Goal: Information Seeking & Learning: Learn about a topic

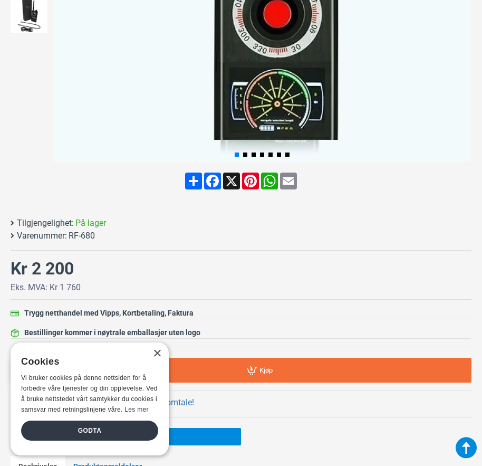
scroll to position [422, 0]
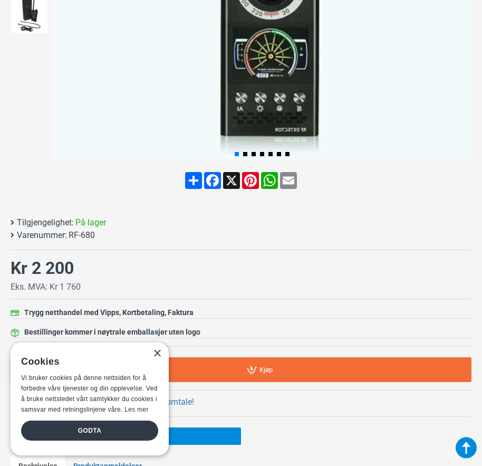
click at [157, 359] on div "× Cookies Vi bruker cookies på denne nettsiden for å forbedre våre tjenester og…" at bounding box center [90, 398] width 158 height 113
click at [159, 348] on div "× Cookies Vi bruker cookies på denne nettsiden for å forbedre våre tjenester og…" at bounding box center [90, 398] width 158 height 113
click at [157, 356] on div "×" at bounding box center [157, 354] width 8 height 8
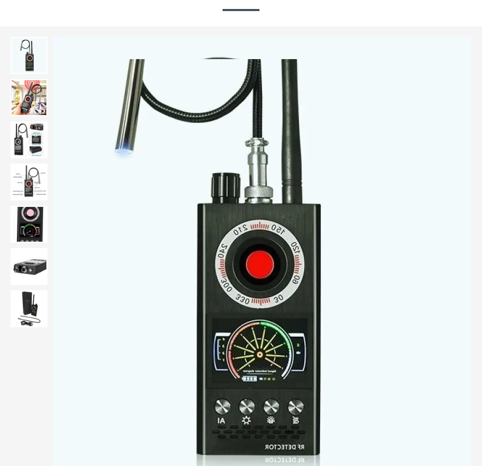
scroll to position [0, 0]
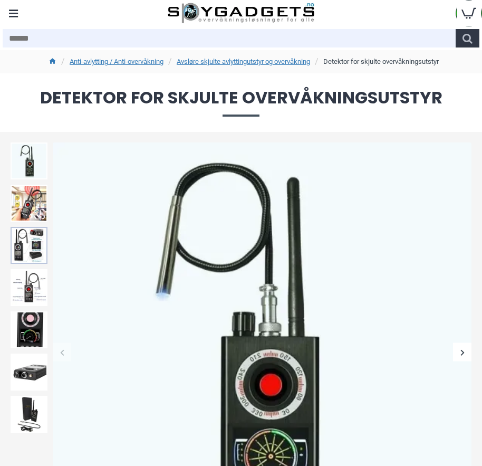
click at [42, 249] on img at bounding box center [29, 245] width 37 height 37
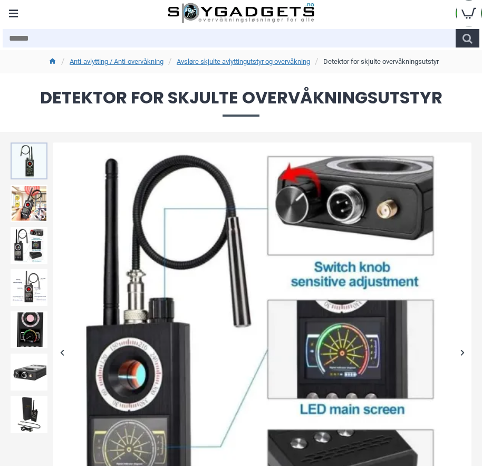
click at [31, 170] on img at bounding box center [29, 160] width 37 height 37
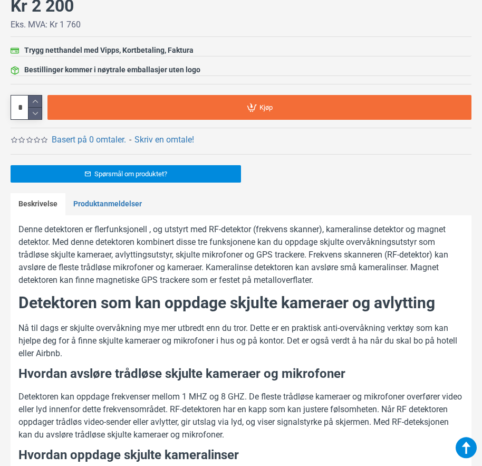
scroll to position [686, 0]
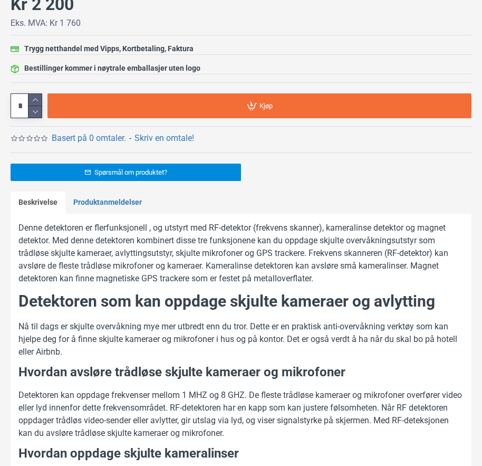
drag, startPoint x: 341, startPoint y: 194, endPoint x: 286, endPoint y: 166, distance: 61.8
click at [286, 166] on div "Spørsmål om produktet?" at bounding box center [241, 172] width 461 height 17
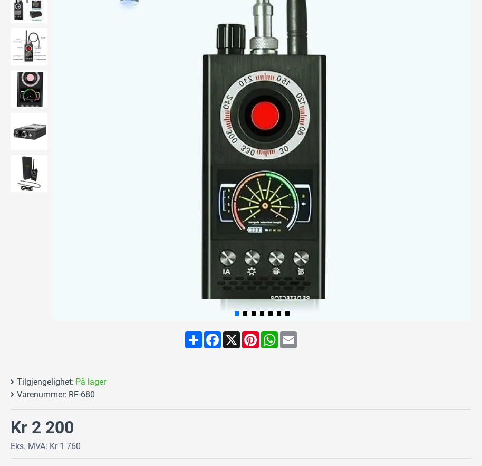
scroll to position [158, 0]
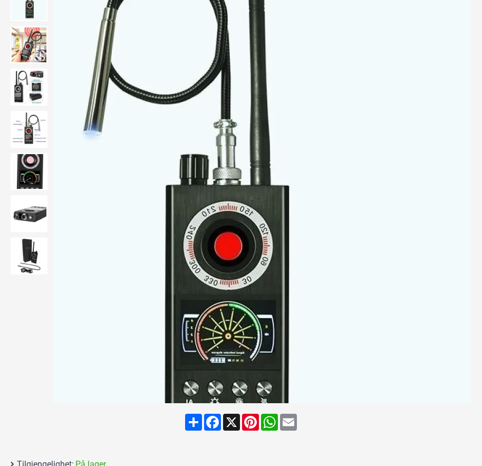
click at [353, 171] on img at bounding box center [262, 193] width 419 height 419
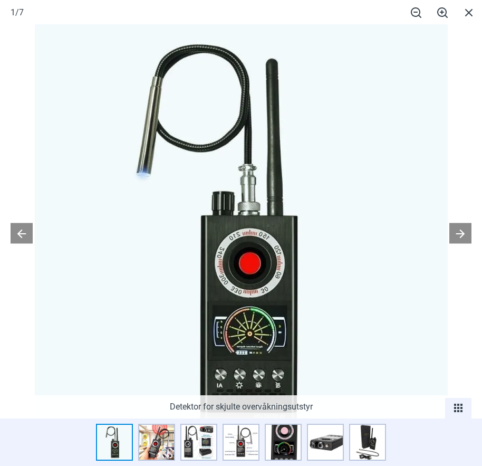
click at [23, 236] on button at bounding box center [22, 233] width 22 height 21
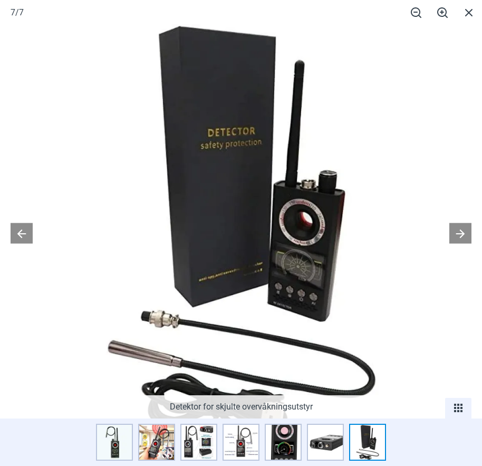
scroll to position [527, 0]
click at [456, 248] on div at bounding box center [241, 233] width 482 height 466
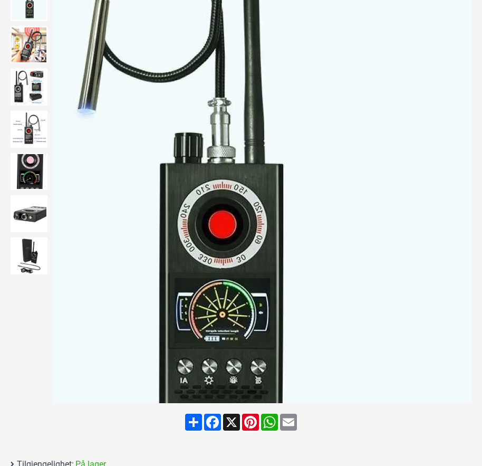
click at [458, 235] on img at bounding box center [262, 193] width 419 height 419
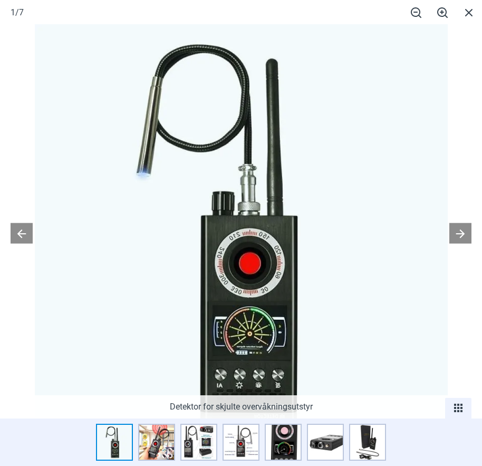
click at [455, 235] on button at bounding box center [460, 233] width 22 height 21
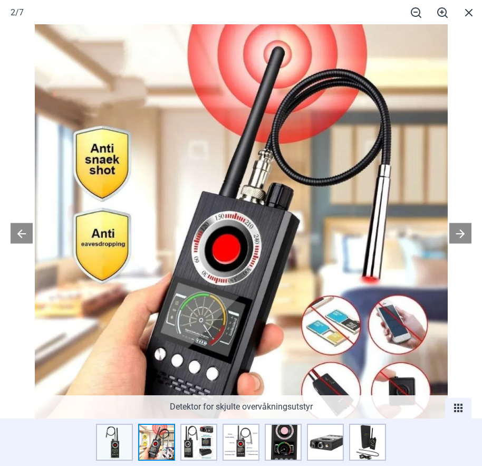
scroll to position [264, 0]
click at [455, 235] on button at bounding box center [460, 233] width 22 height 21
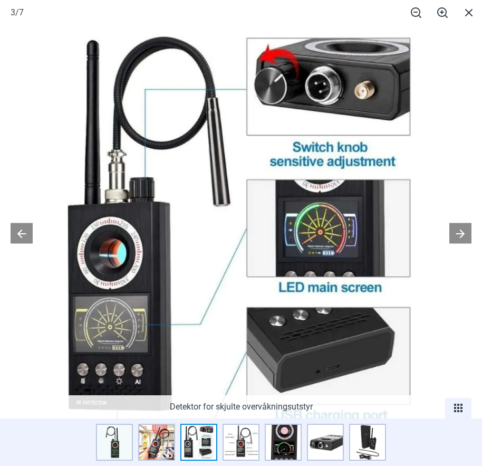
click at [460, 407] on span at bounding box center [458, 408] width 26 height 21
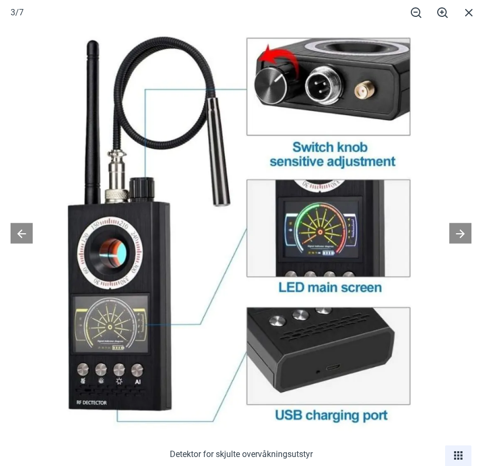
scroll to position [0, 0]
click at [461, 230] on button at bounding box center [460, 233] width 22 height 21
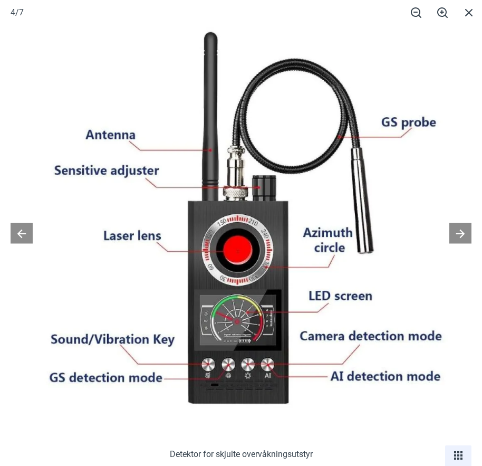
click at [463, 237] on button at bounding box center [460, 233] width 22 height 21
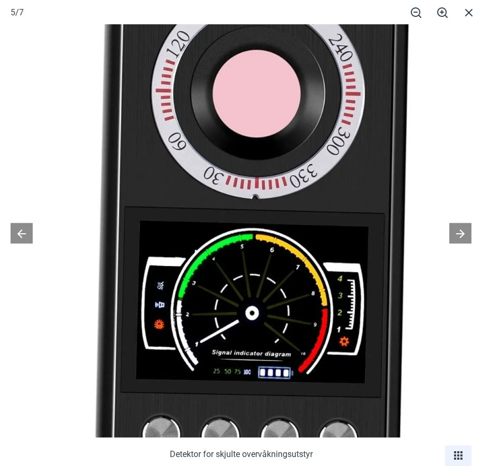
click at [460, 234] on button at bounding box center [460, 233] width 22 height 21
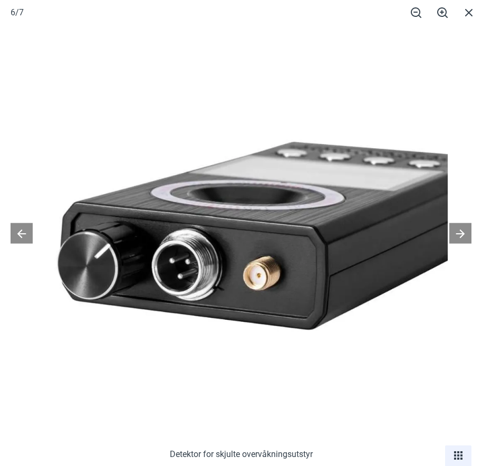
click at [460, 234] on button at bounding box center [460, 233] width 22 height 21
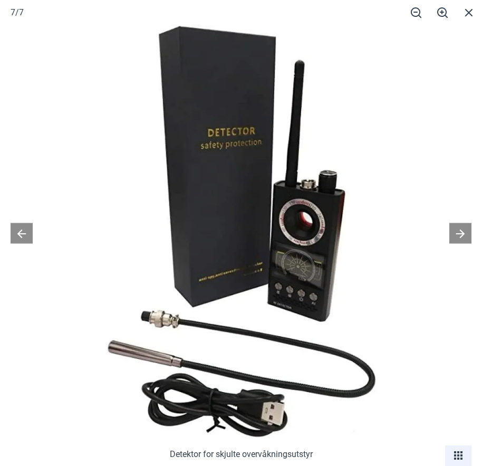
click at [460, 234] on button at bounding box center [460, 233] width 22 height 21
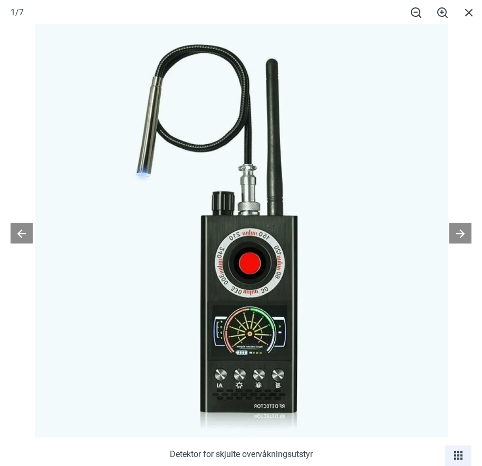
scroll to position [686, 0]
click at [469, 14] on span at bounding box center [469, 12] width 26 height 25
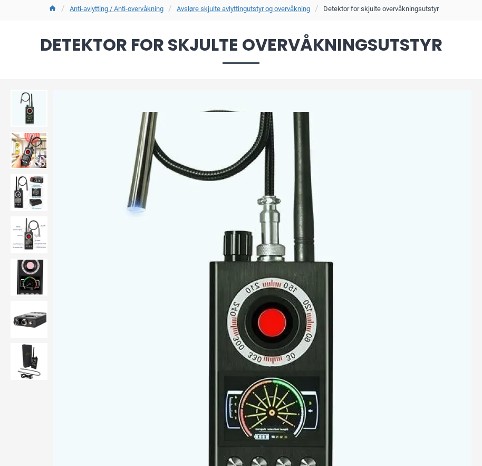
scroll to position [0, 0]
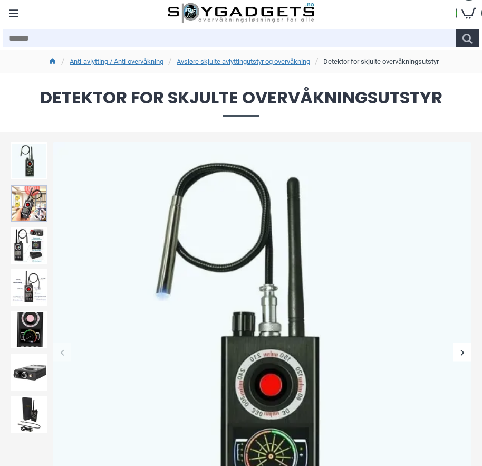
click at [37, 200] on img at bounding box center [29, 203] width 37 height 37
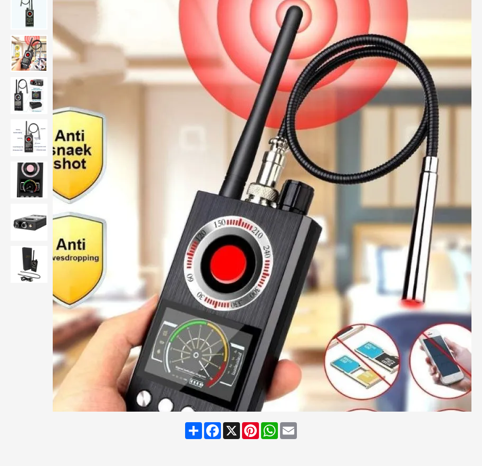
scroll to position [158, 0]
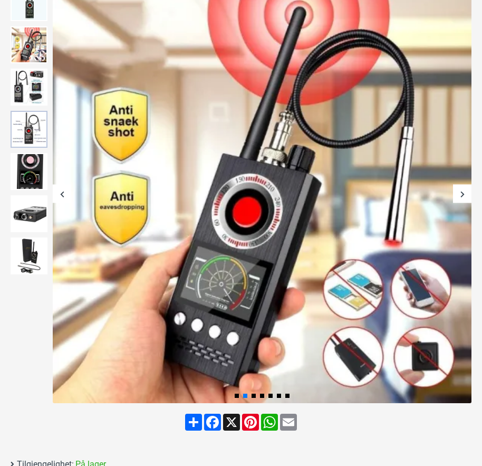
click at [32, 137] on img at bounding box center [29, 129] width 37 height 37
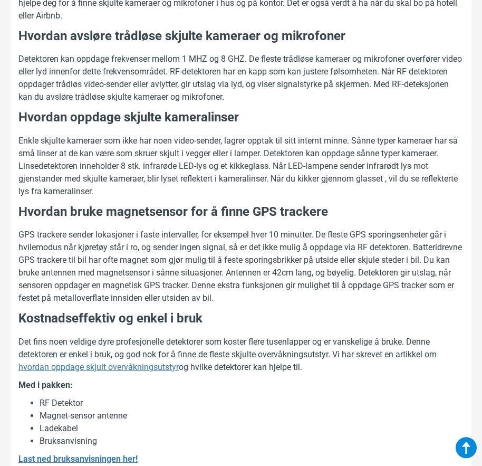
scroll to position [1055, 0]
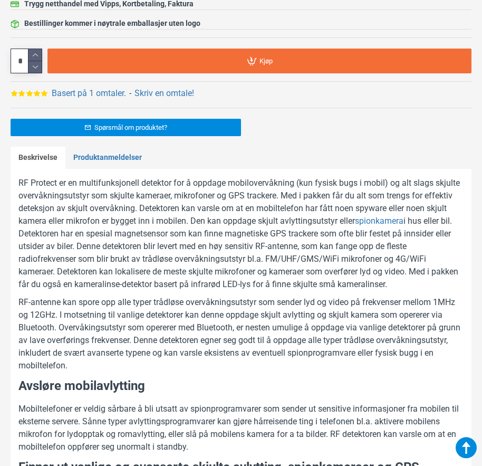
scroll to position [738, 0]
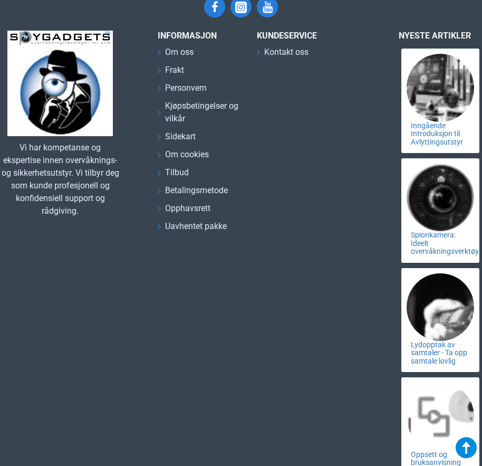
scroll to position [5591, 0]
